Goal: Check status

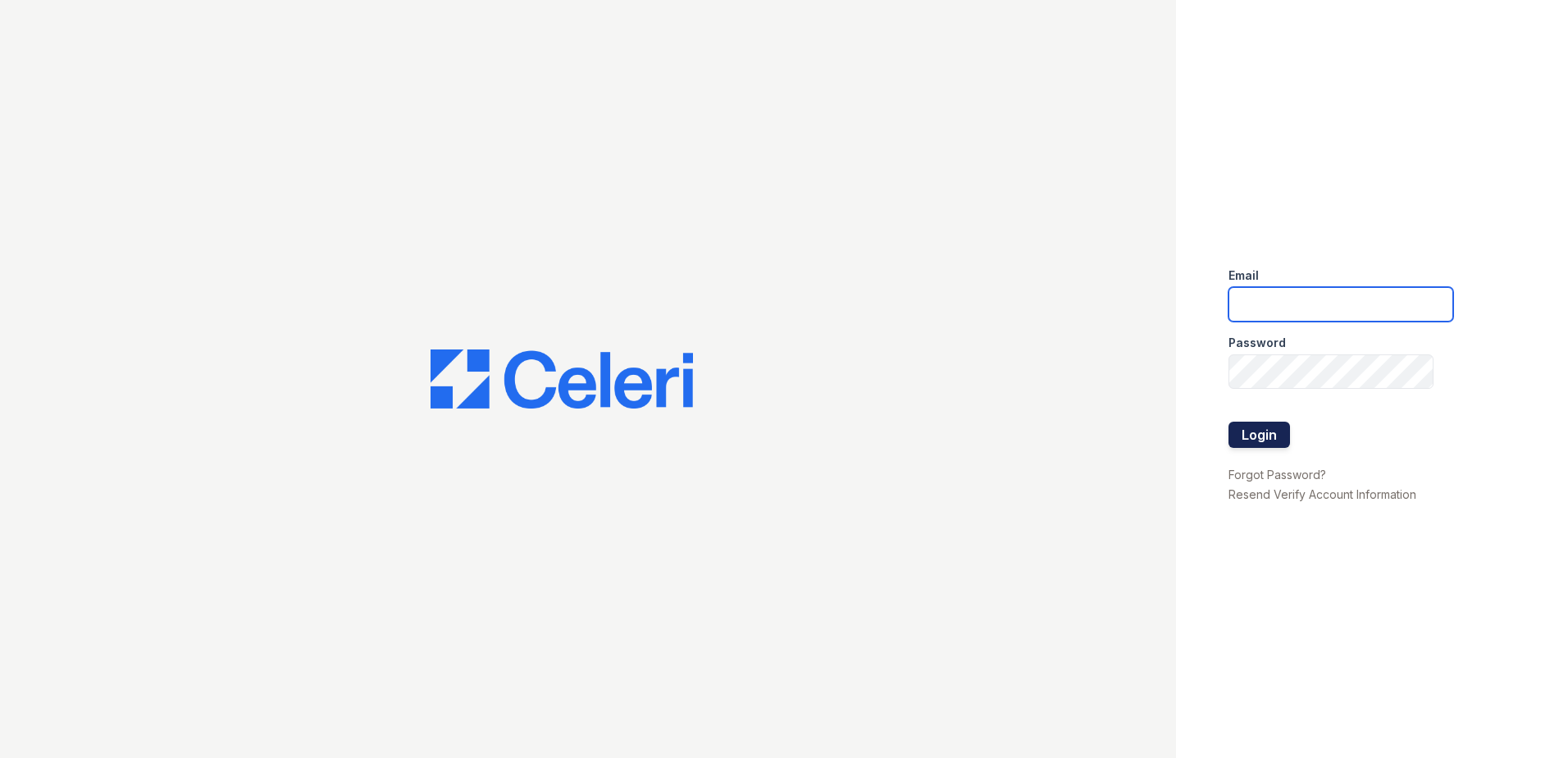
type input "candice.payne@trinity-pm.com"
click at [1260, 440] on button "Login" at bounding box center [1259, 435] width 61 height 26
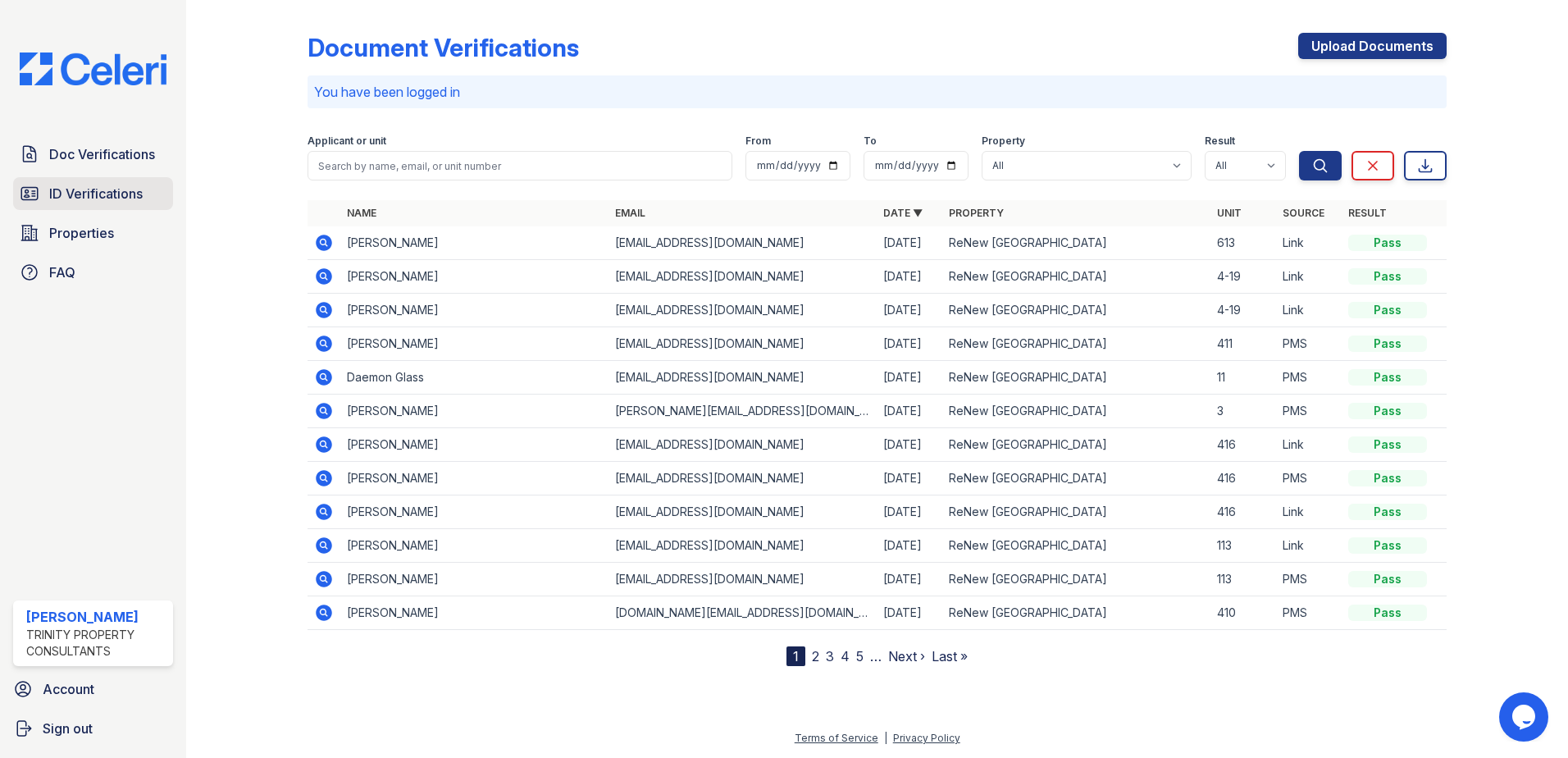
click at [119, 194] on span "ID Verifications" at bounding box center [96, 193] width 93 height 20
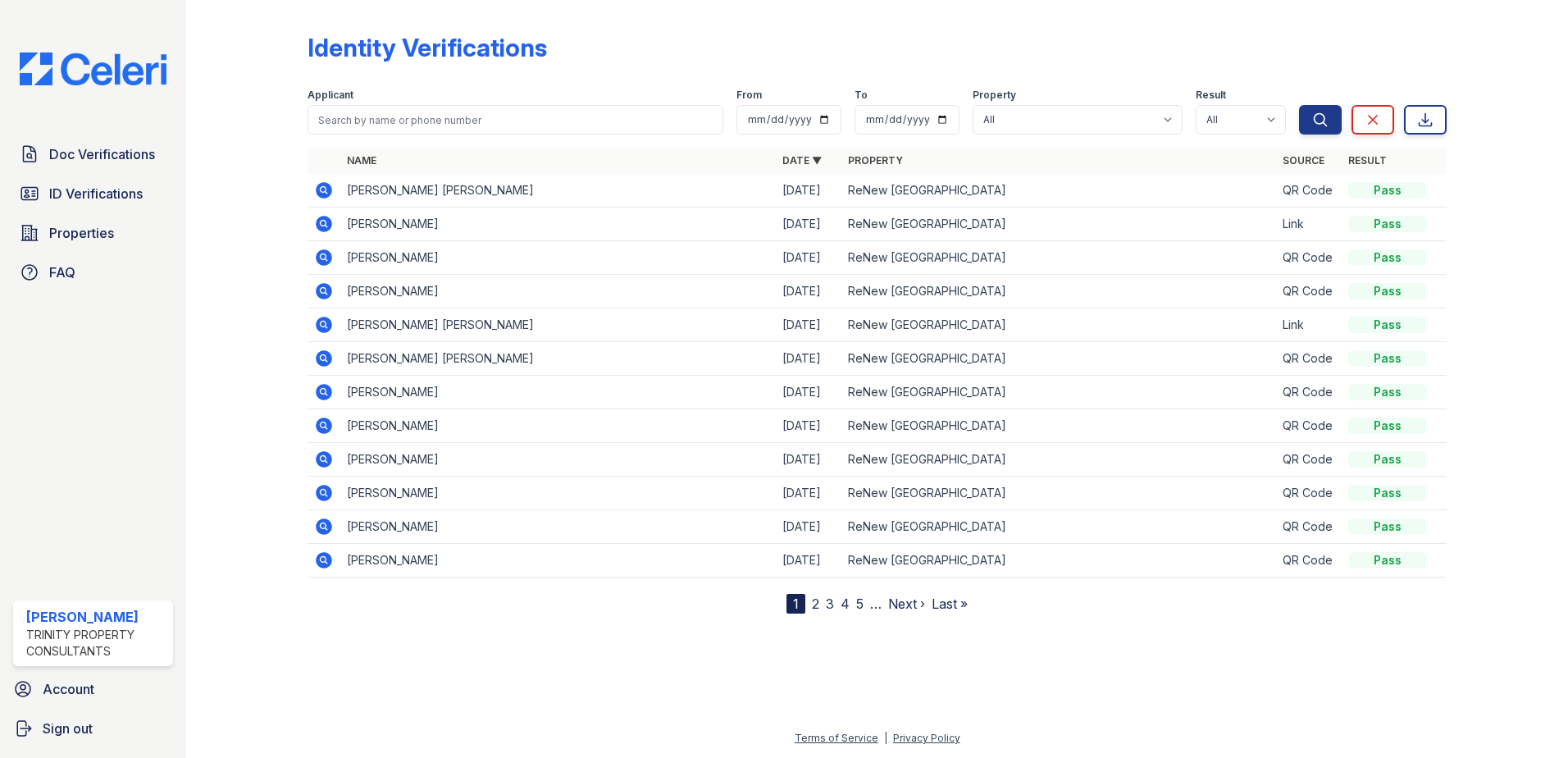
click at [318, 192] on icon at bounding box center [323, 190] width 16 height 16
